Goal: Browse casually

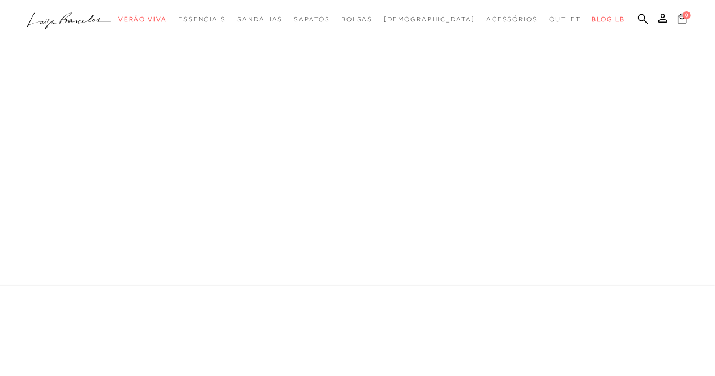
click at [85, 13] on icon ".a{fill-rule:evenodd;}" at bounding box center [69, 21] width 85 height 24
click at [160, 17] on span "Verão Viva" at bounding box center [142, 19] width 49 height 8
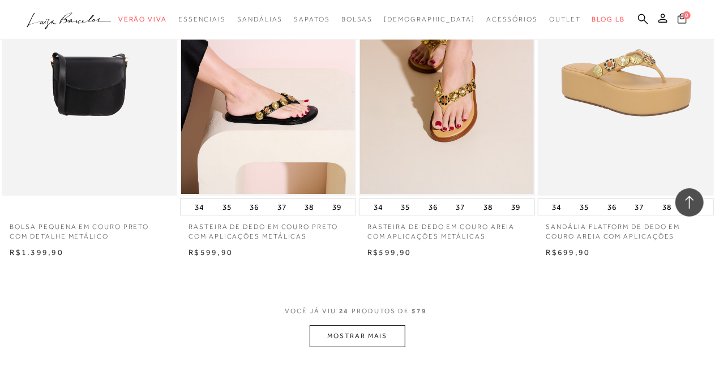
scroll to position [1945, 0]
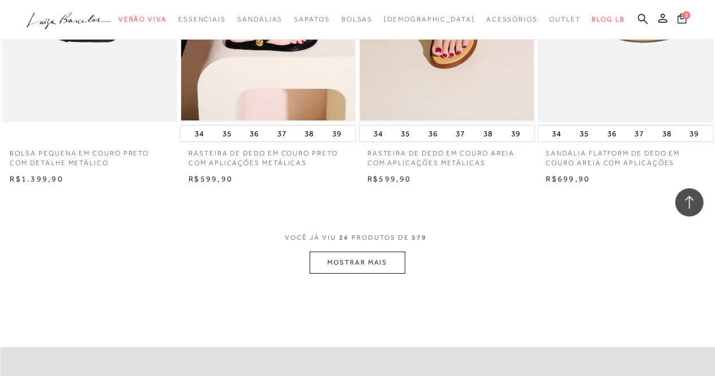
click at [389, 254] on button "MOSTRAR MAIS" at bounding box center [356, 263] width 95 height 22
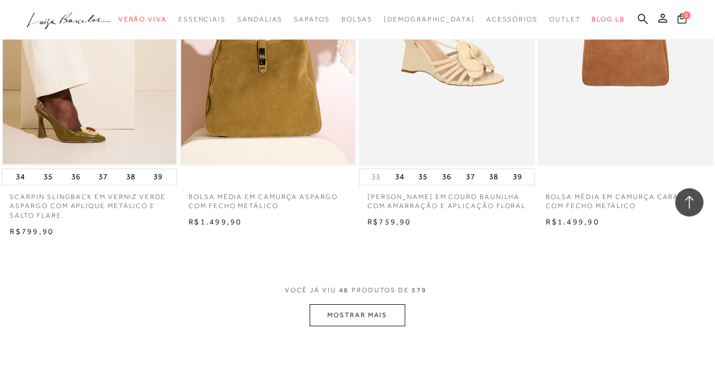
scroll to position [4073, 0]
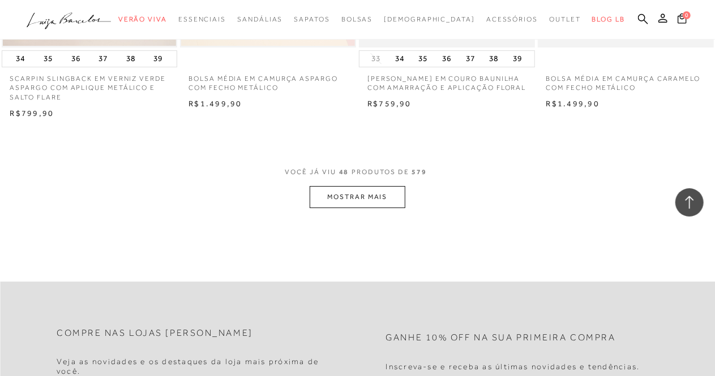
click at [353, 187] on button "MOSTRAR MAIS" at bounding box center [356, 197] width 95 height 22
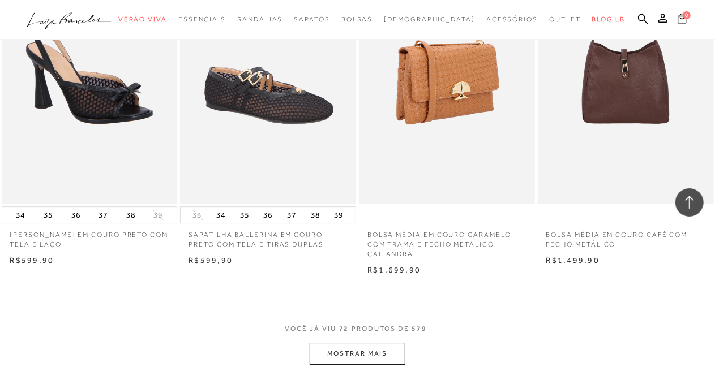
scroll to position [5959, 0]
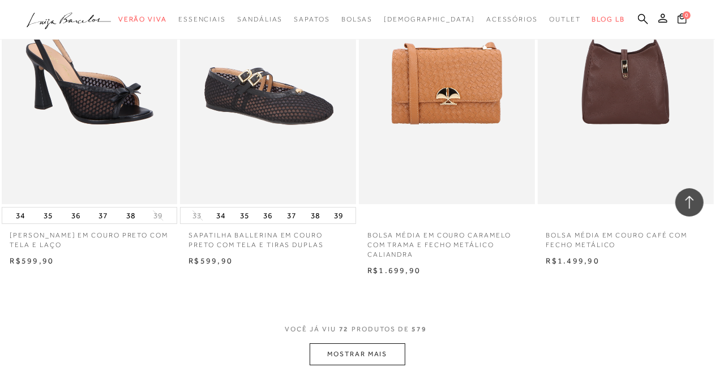
click at [358, 343] on button "MOSTRAR MAIS" at bounding box center [356, 354] width 95 height 22
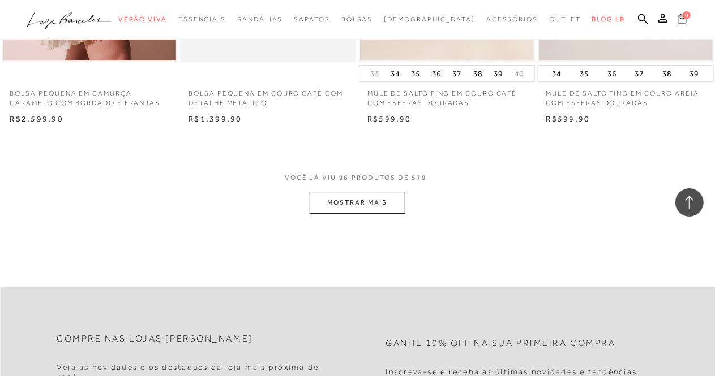
scroll to position [8165, 0]
click at [384, 194] on button "MOSTRAR MAIS" at bounding box center [356, 201] width 95 height 22
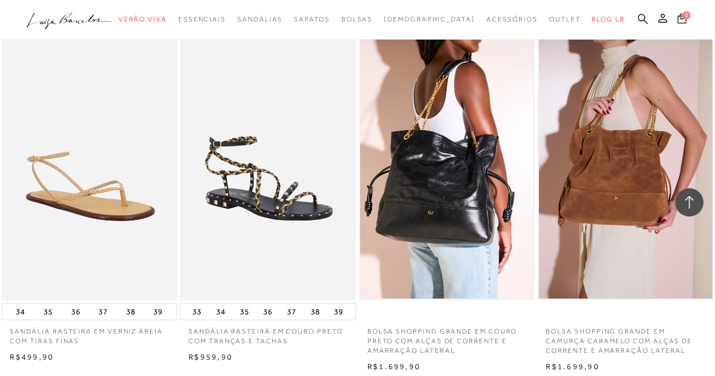
scroll to position [10151, 0]
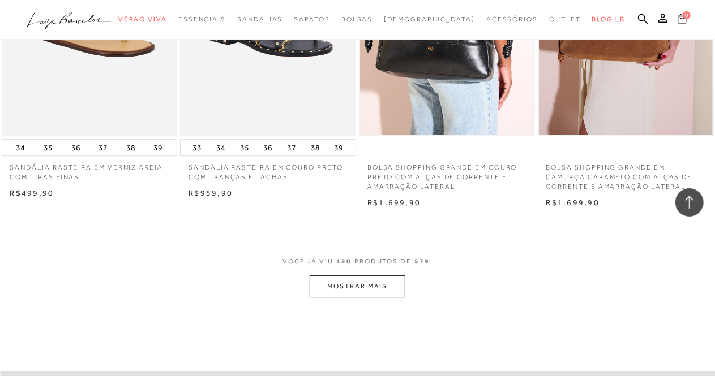
click at [369, 284] on button "MOSTRAR MAIS" at bounding box center [356, 287] width 95 height 22
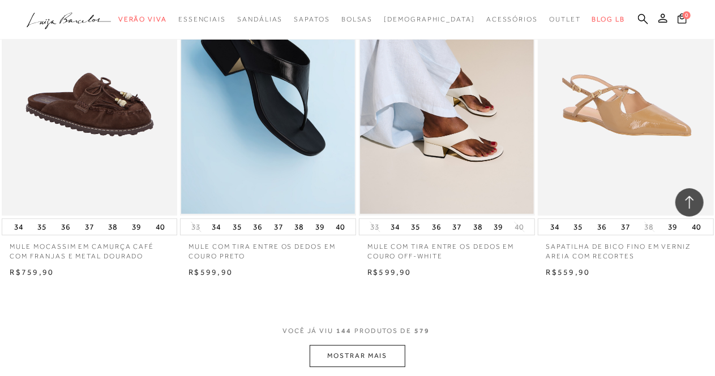
scroll to position [12260, 0]
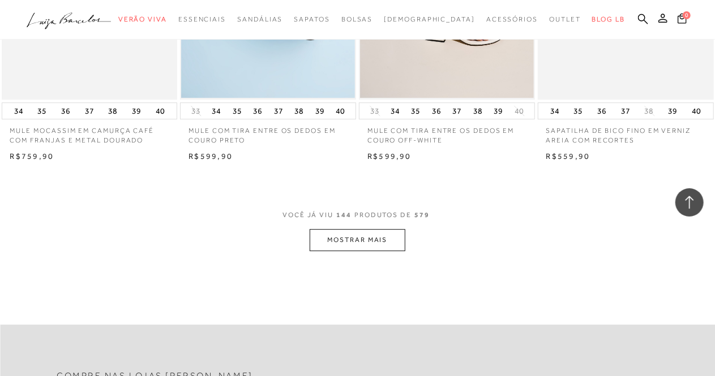
click at [386, 236] on button "MOSTRAR MAIS" at bounding box center [356, 240] width 95 height 22
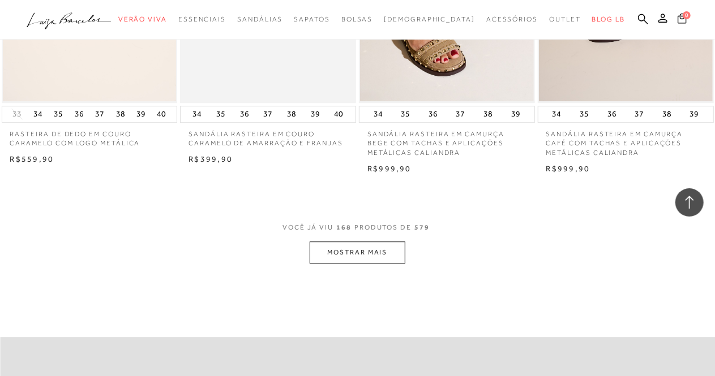
scroll to position [14303, 0]
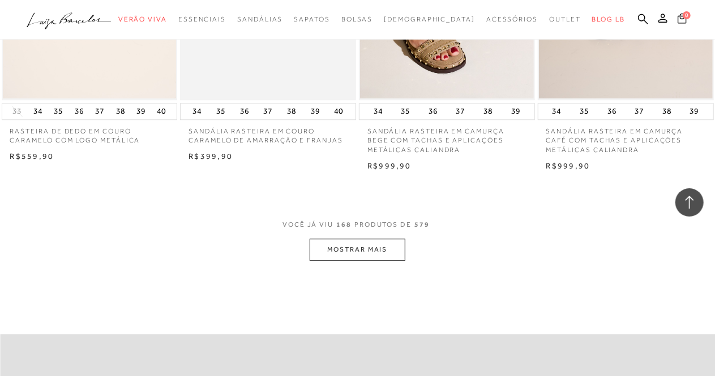
click at [350, 246] on button "MOSTRAR MAIS" at bounding box center [356, 250] width 95 height 22
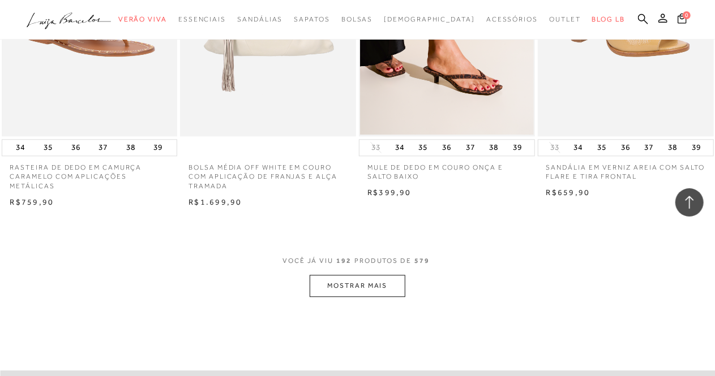
scroll to position [16436, 0]
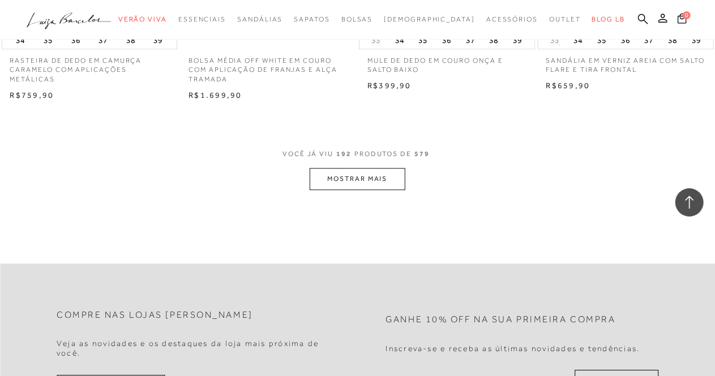
click at [361, 172] on button "MOSTRAR MAIS" at bounding box center [356, 179] width 95 height 22
